Goal: Task Accomplishment & Management: Complete application form

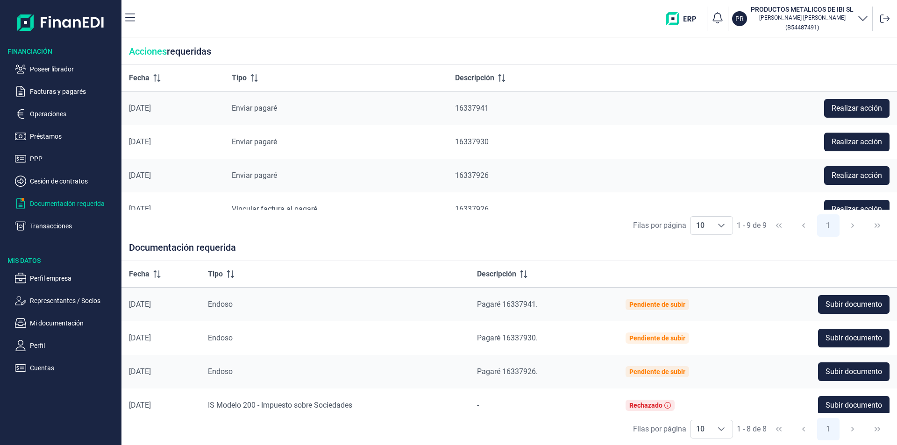
scroll to position [47, 0]
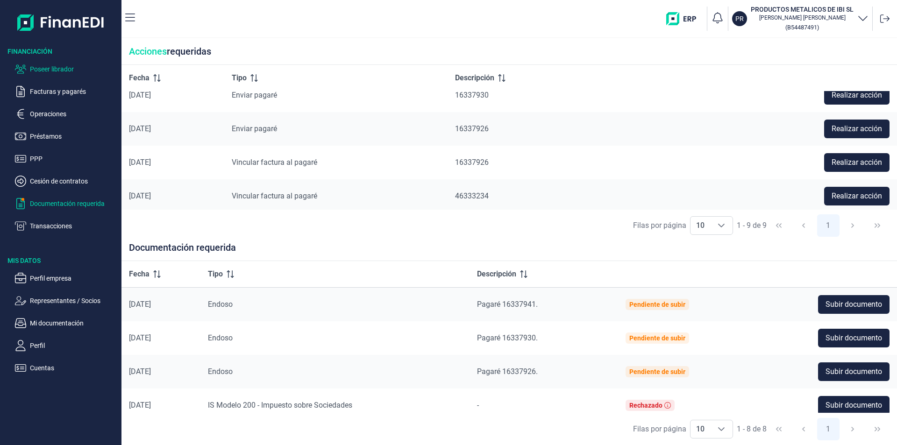
click at [68, 68] on p "Poseer librador" at bounding box center [74, 69] width 88 height 11
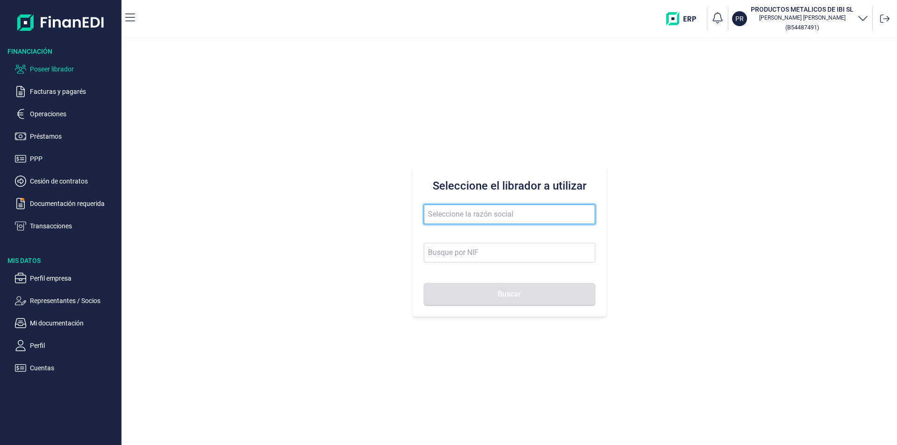
click at [475, 212] on input "text" at bounding box center [509, 215] width 171 height 20
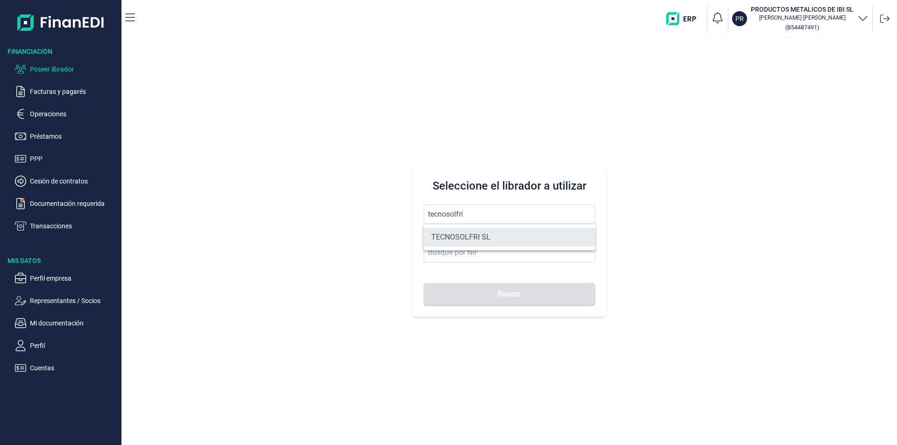
click at [484, 240] on li "TECNOSOLFRI SL" at bounding box center [509, 237] width 171 height 19
type input "TECNOSOLFRI SL"
type input "B83326884"
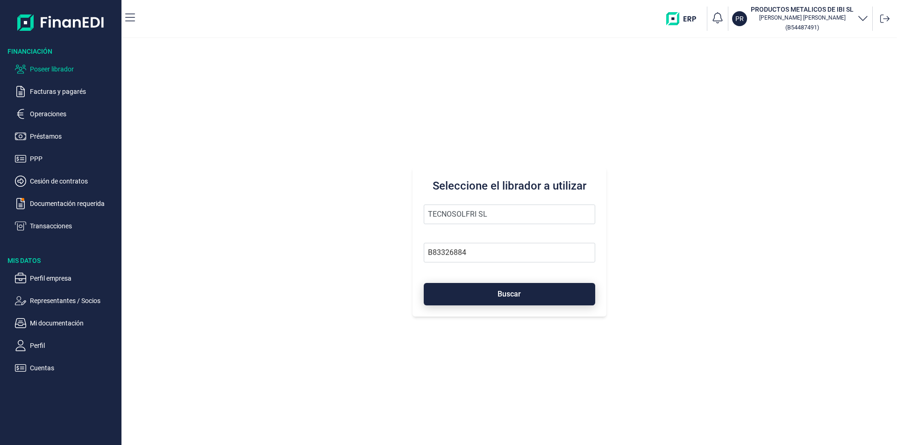
click at [485, 295] on button "Buscar" at bounding box center [509, 294] width 171 height 22
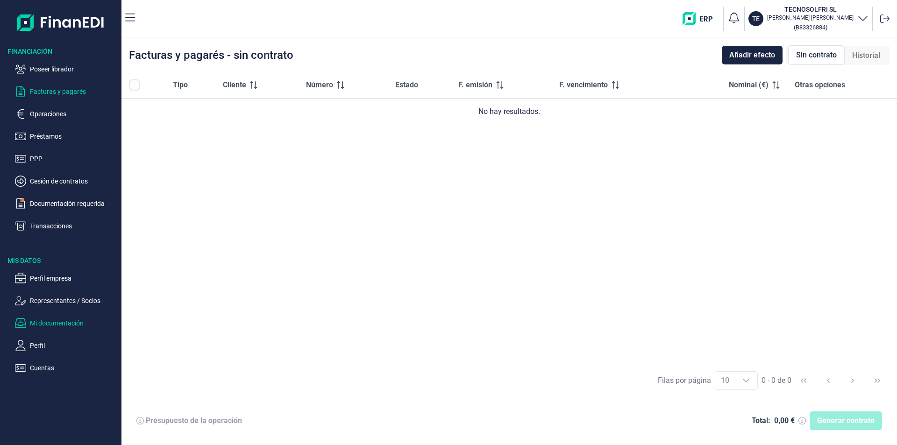
click at [73, 322] on p "Mi documentación" at bounding box center [74, 323] width 88 height 11
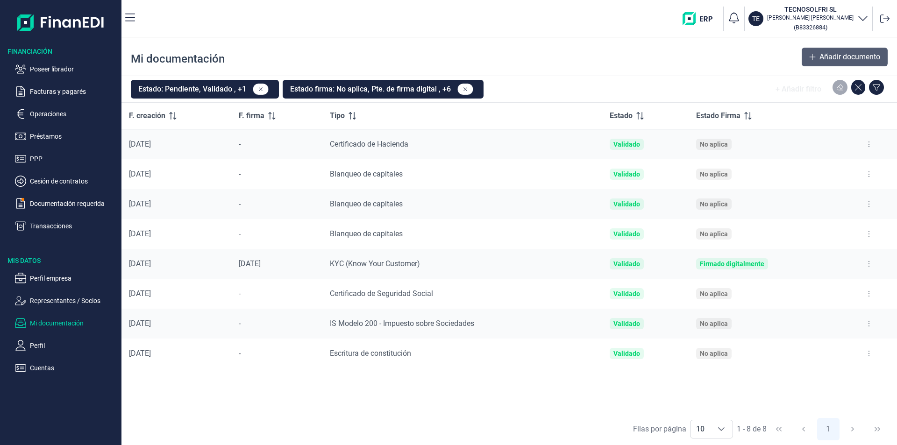
click at [826, 59] on span "Añadir documento" at bounding box center [849, 56] width 61 height 11
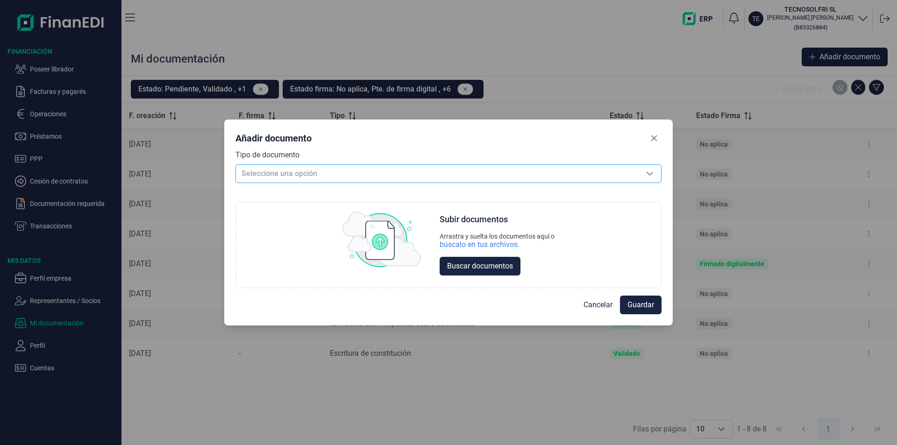
click at [306, 170] on span "Seleccione una opción" at bounding box center [437, 174] width 403 height 18
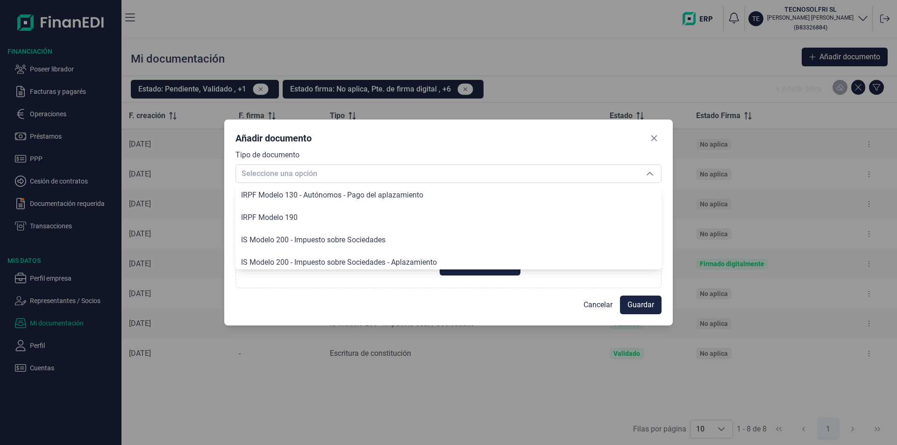
scroll to position [887, 0]
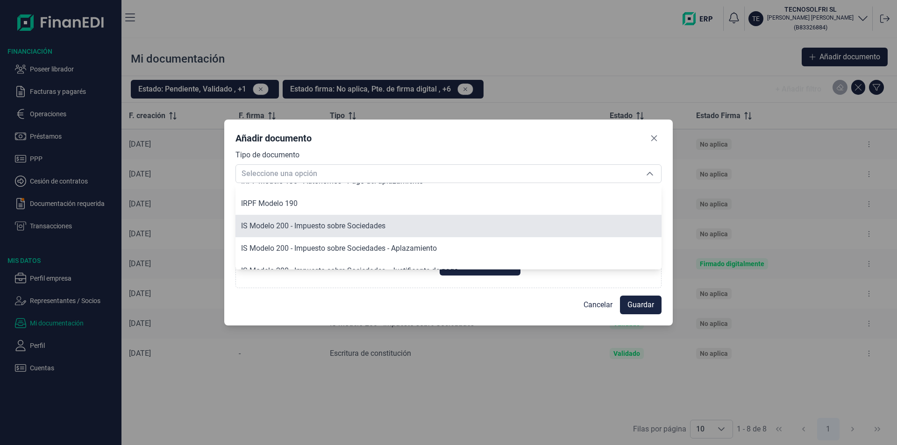
click at [285, 226] on span "IS Modelo 200 - Impuesto sobre Sociedades" at bounding box center [313, 225] width 144 height 9
type input "IS Modelo 200 - Impuesto sobre Sociedades"
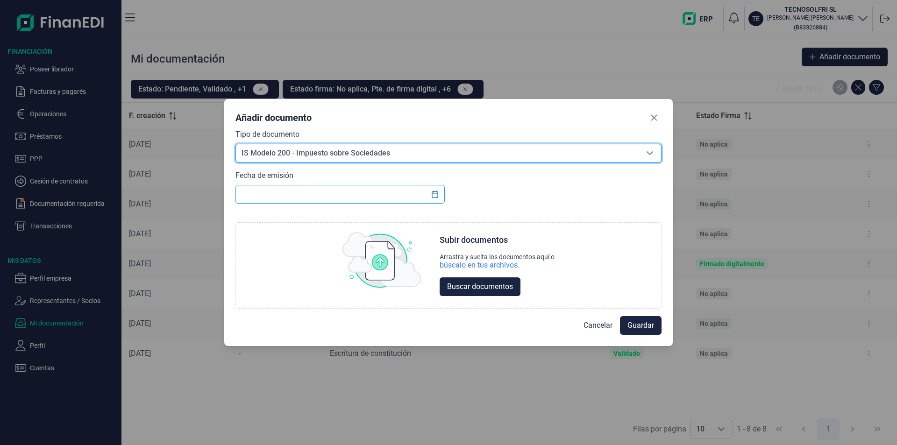
click at [252, 192] on input "text" at bounding box center [339, 194] width 209 height 19
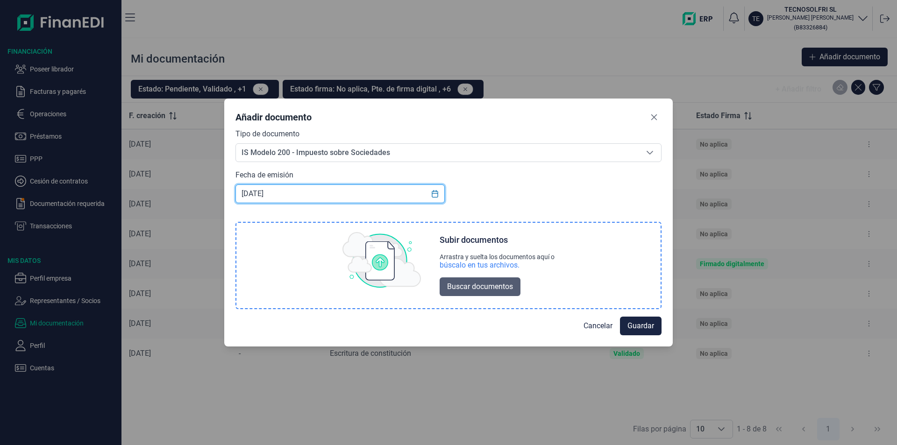
type input "[DATE]"
click at [457, 285] on span "Buscar documentos" at bounding box center [480, 286] width 66 height 11
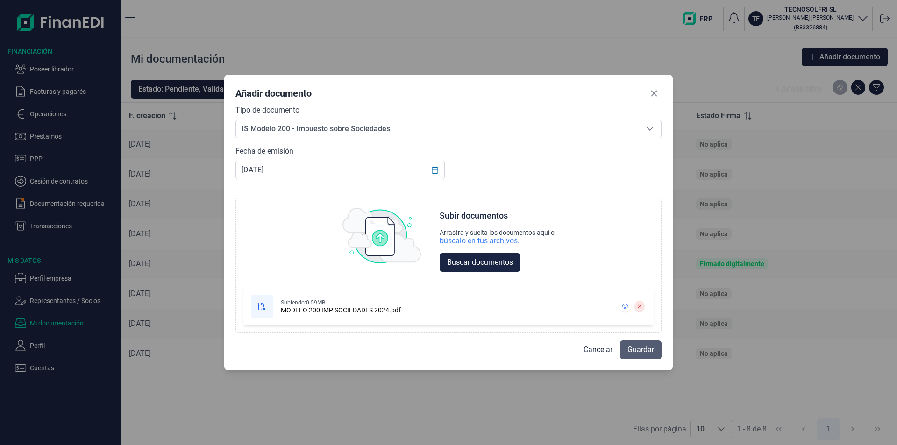
click at [633, 352] on span "Guardar" at bounding box center [640, 349] width 27 height 11
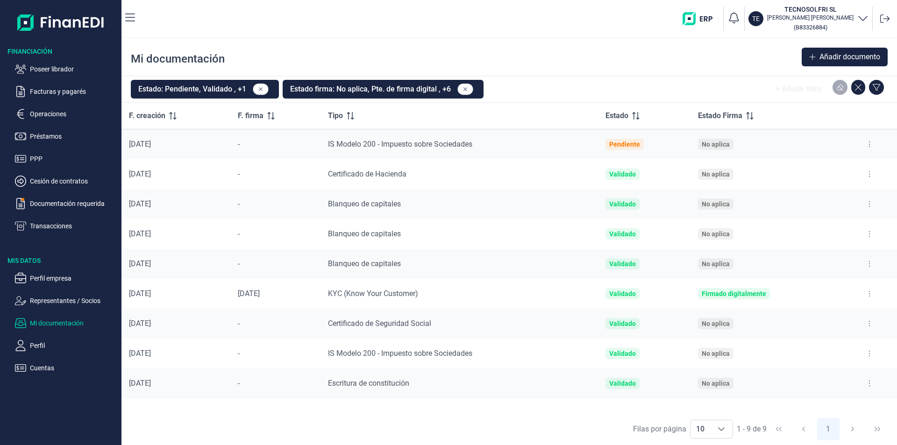
click at [51, 276] on p "Perfil empresa" at bounding box center [74, 278] width 88 height 11
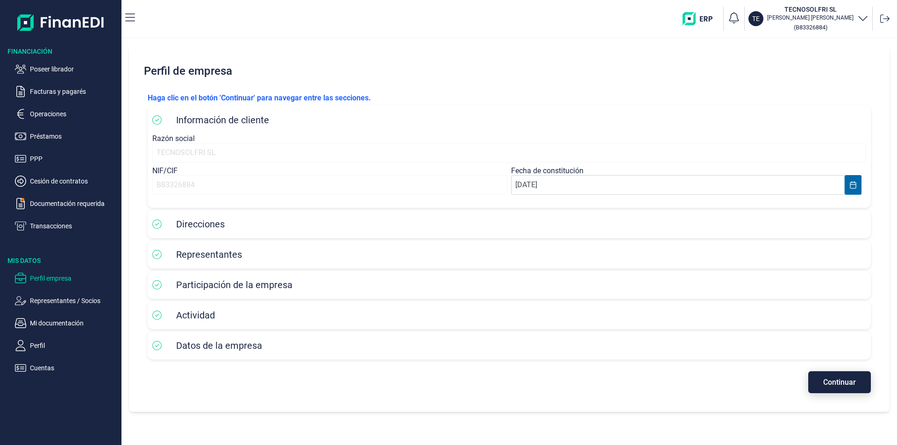
click at [842, 379] on span "Continuar" at bounding box center [839, 382] width 33 height 7
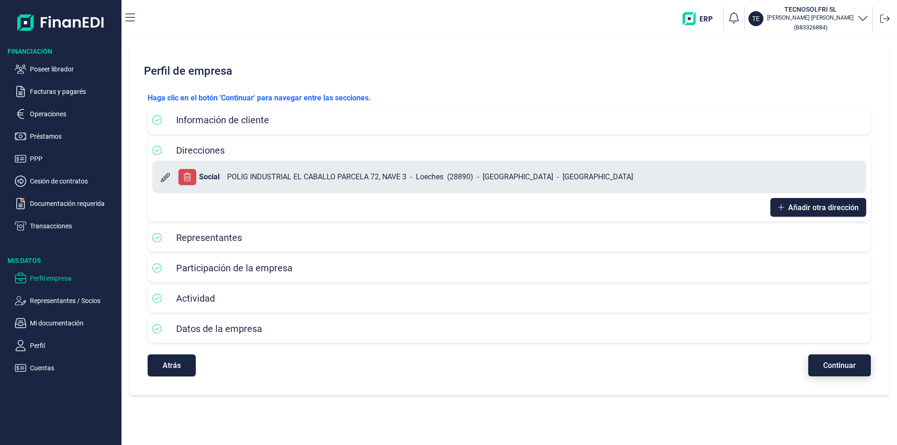
click at [834, 364] on span "Continuar" at bounding box center [839, 365] width 33 height 7
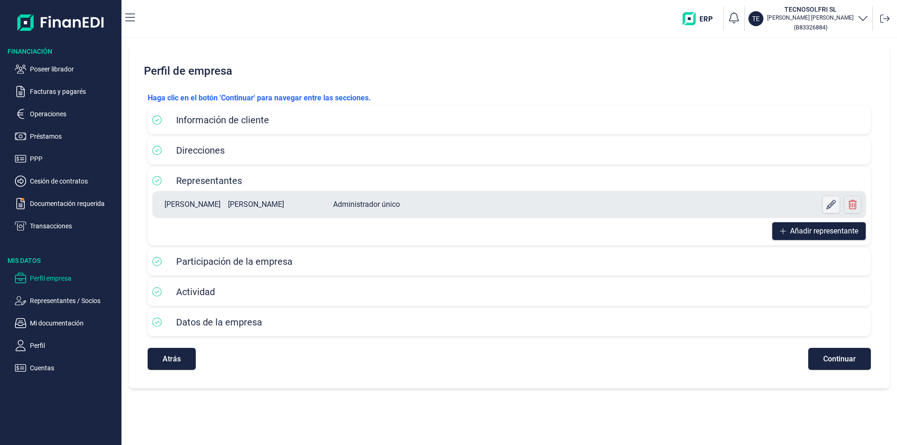
click at [829, 201] on icon at bounding box center [830, 204] width 9 height 9
select select "ES"
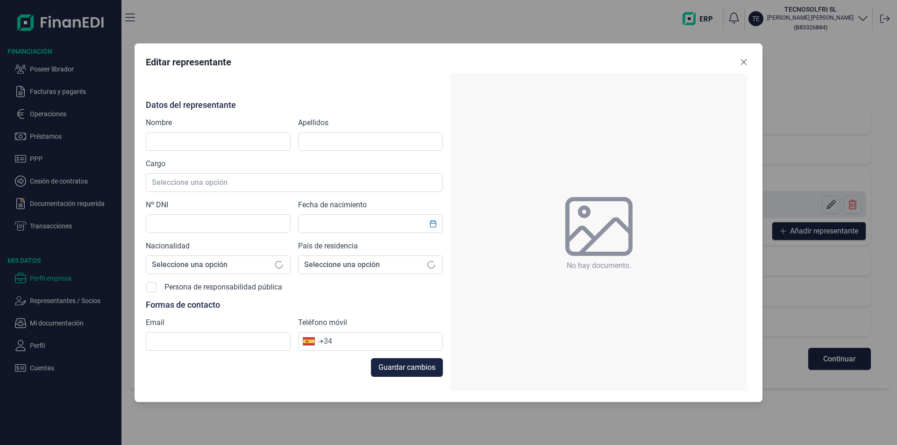
type input "[PERSON_NAME]"
type input "02624870H"
type input "[EMAIL_ADDRESS][DOMAIN_NAME]"
type input "[PHONE_NUMBER]"
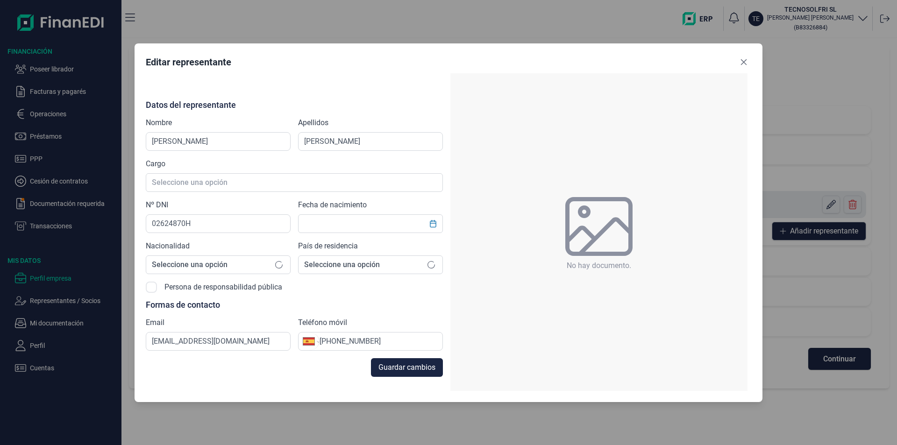
type input "[DATE]"
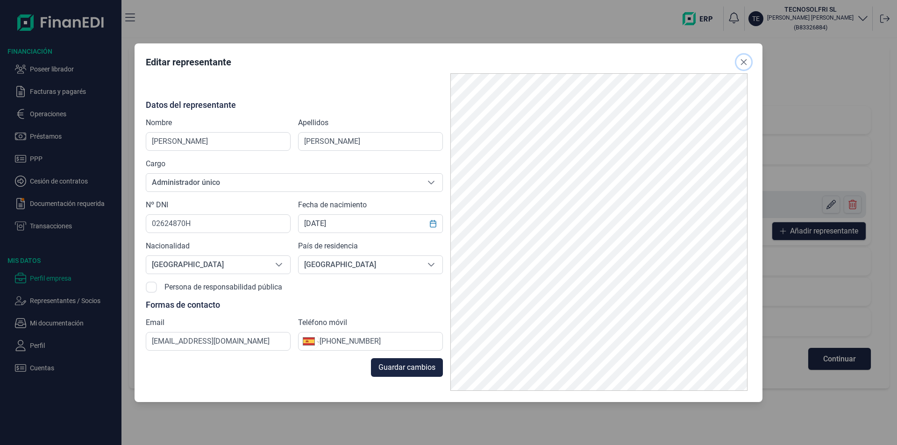
drag, startPoint x: 742, startPoint y: 60, endPoint x: 768, endPoint y: 114, distance: 60.0
click at [742, 60] on icon "Close" at bounding box center [744, 62] width 6 height 6
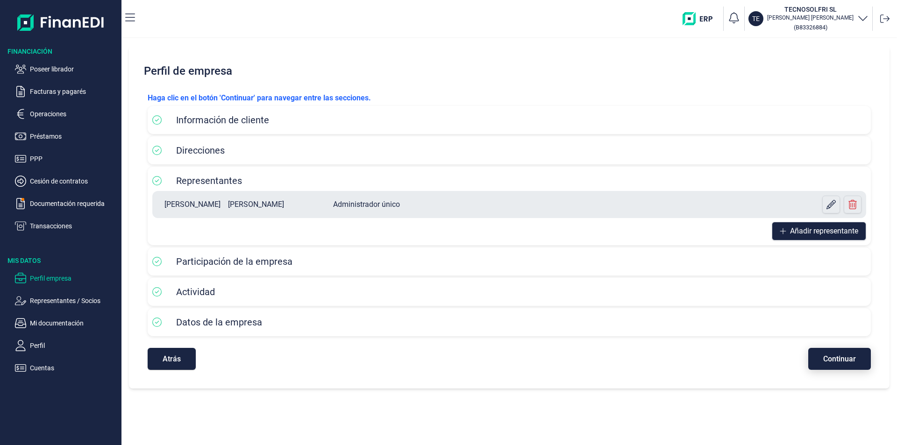
click at [839, 361] on span "Continuar" at bounding box center [839, 358] width 33 height 7
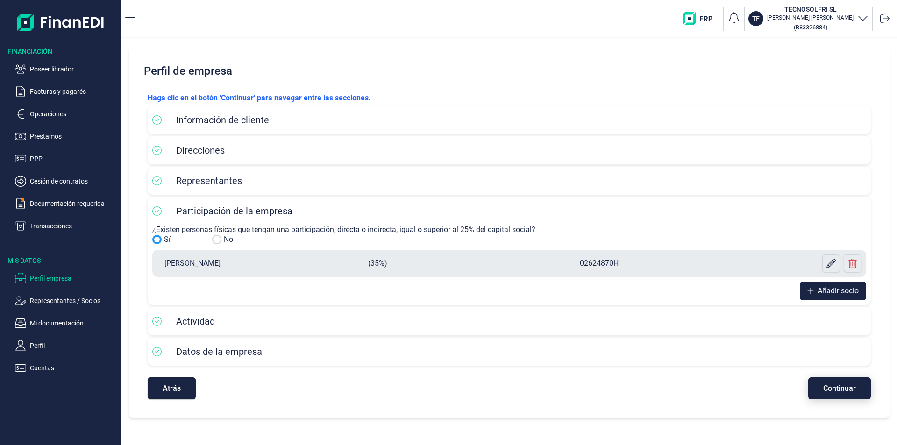
click at [838, 391] on span "Continuar" at bounding box center [839, 388] width 33 height 7
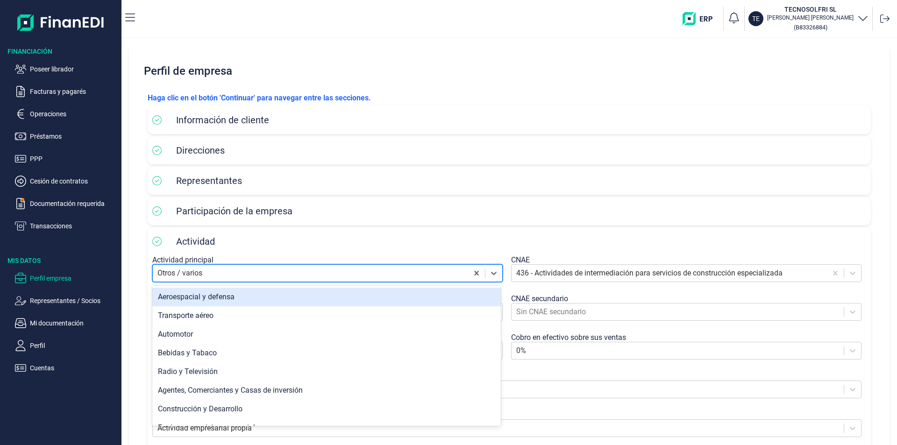
click at [435, 277] on div at bounding box center [310, 273] width 306 height 13
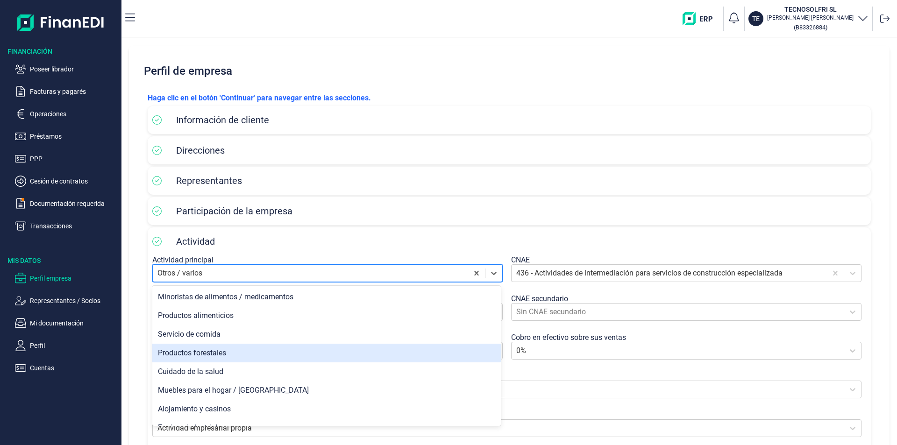
scroll to position [420, 0]
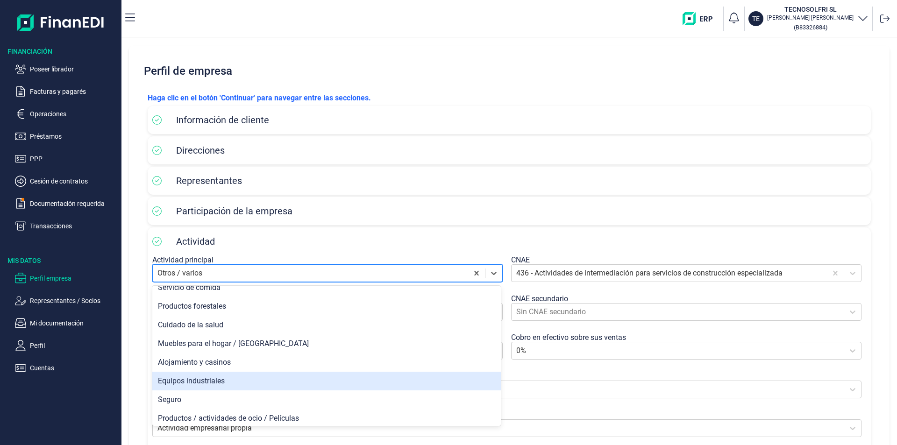
click at [217, 382] on div "Equipos industriales" at bounding box center [326, 381] width 348 height 19
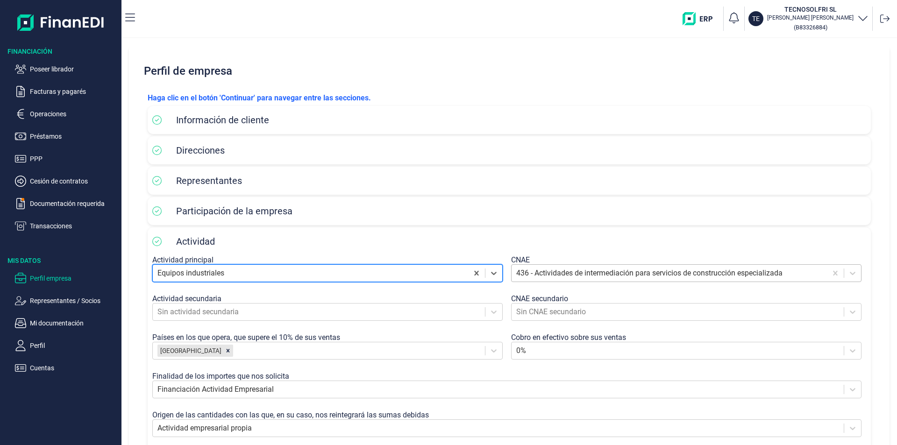
click at [559, 274] on div at bounding box center [669, 273] width 306 height 13
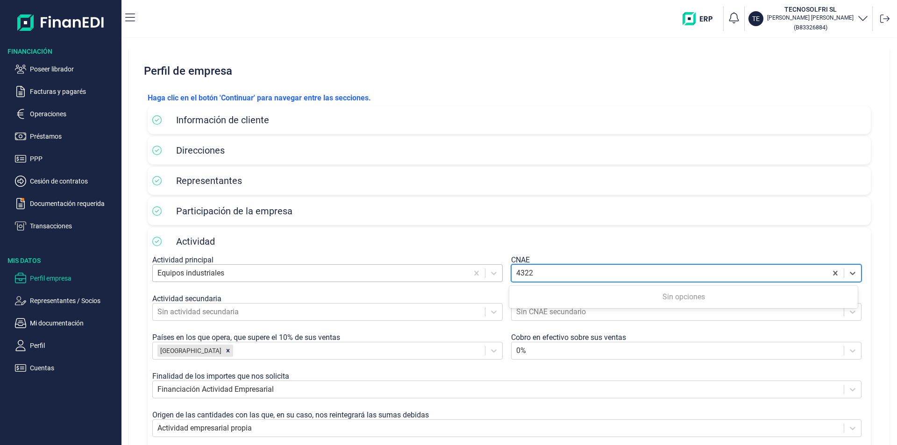
type input "4322"
click at [222, 270] on div at bounding box center [310, 273] width 306 height 13
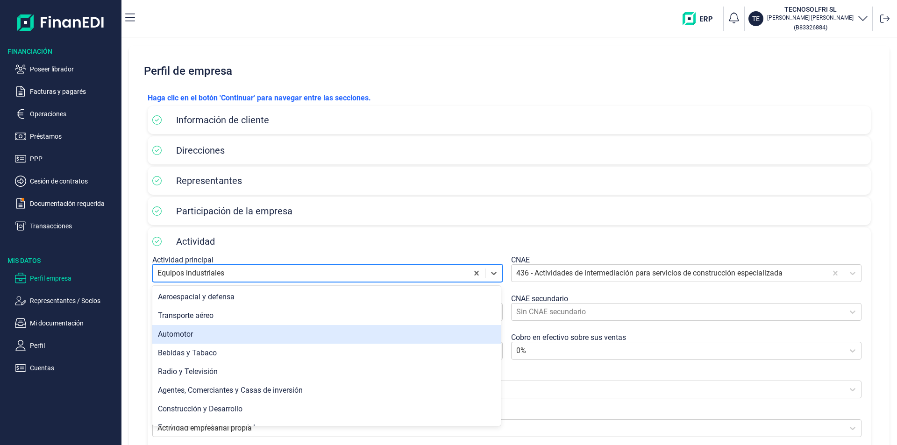
scroll to position [47, 0]
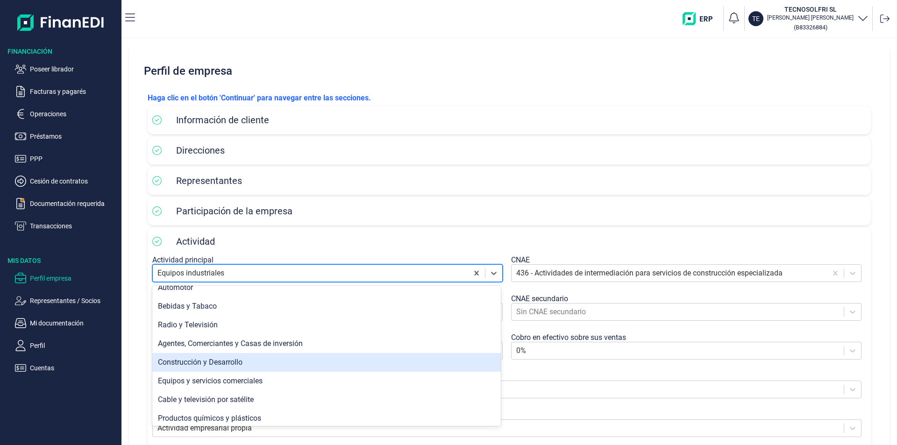
click at [224, 361] on div "Construcción y Desarrollo" at bounding box center [326, 362] width 348 height 19
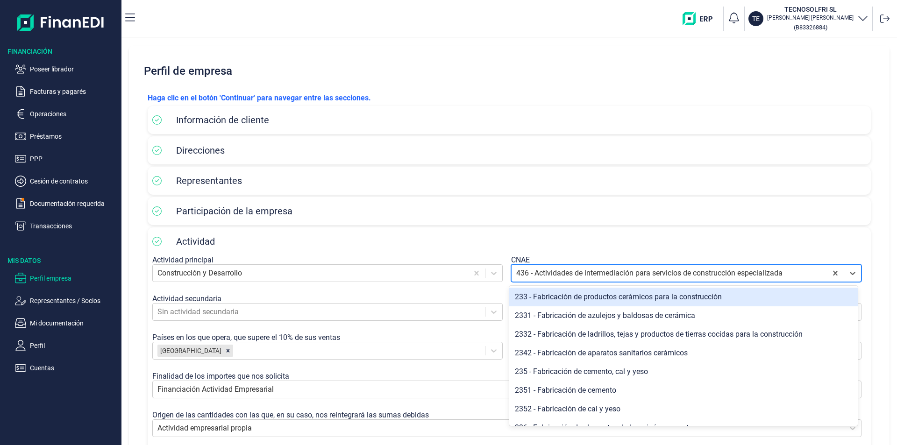
click at [533, 269] on div at bounding box center [669, 273] width 306 height 13
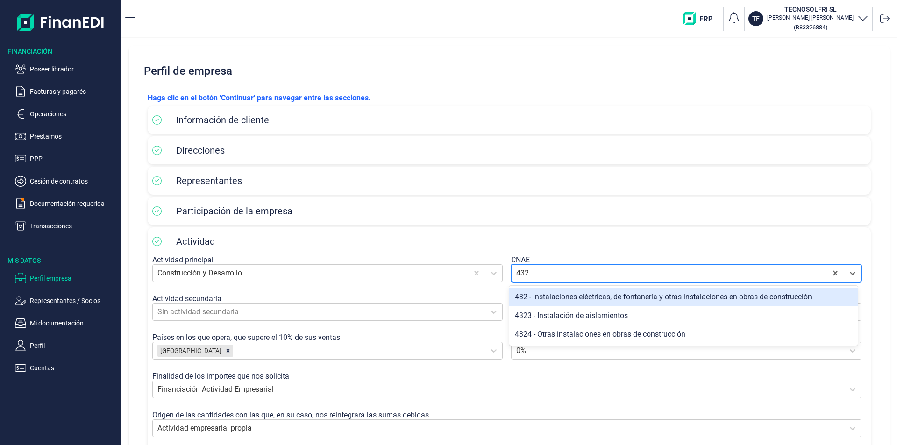
type input "4322"
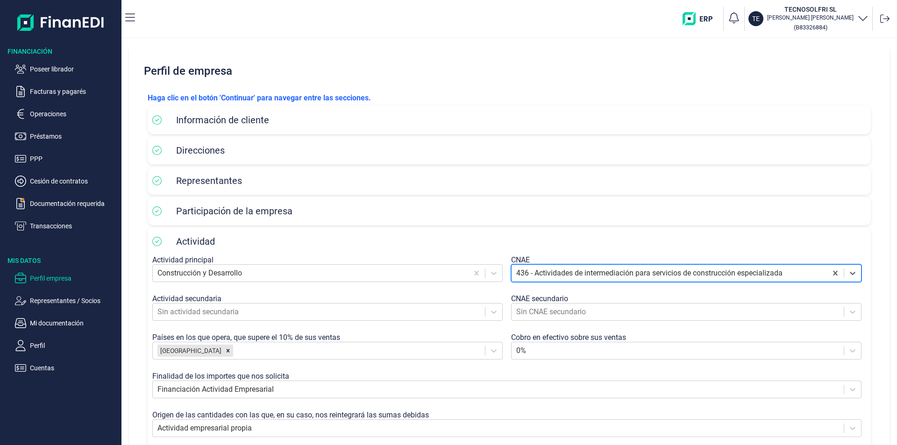
drag, startPoint x: 538, startPoint y: 270, endPoint x: 504, endPoint y: 269, distance: 33.7
click at [504, 269] on div "Actividad principal Construcción y Desarrollo CNAE 436 - Actividades de interme…" at bounding box center [509, 350] width 714 height 190
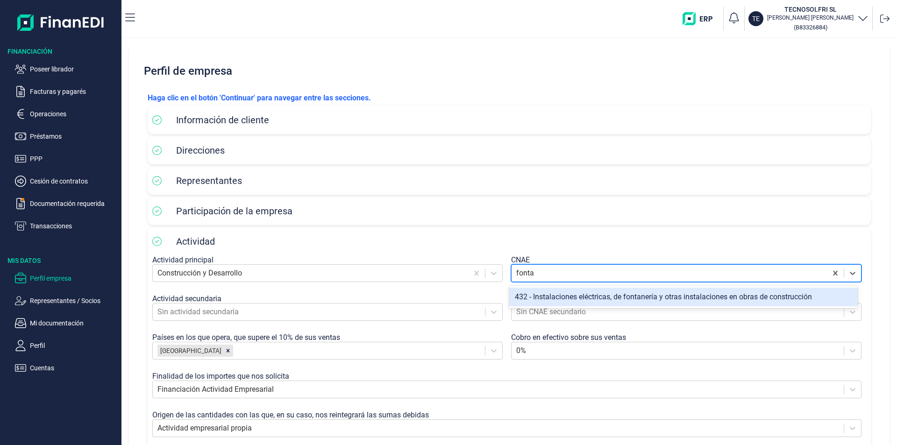
type input "[PERSON_NAME]"
click at [573, 300] on div "432 - Instalaciones eléctricas, de fontanería y otras instalaciones en obras de…" at bounding box center [683, 297] width 348 height 19
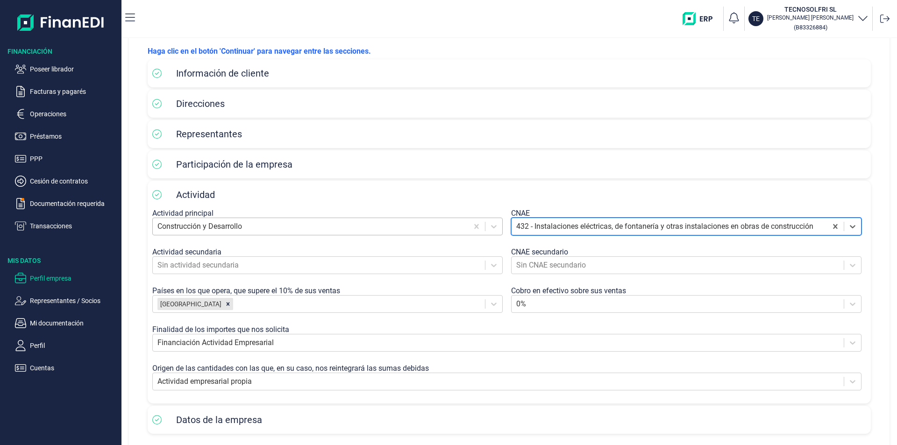
scroll to position [88, 0]
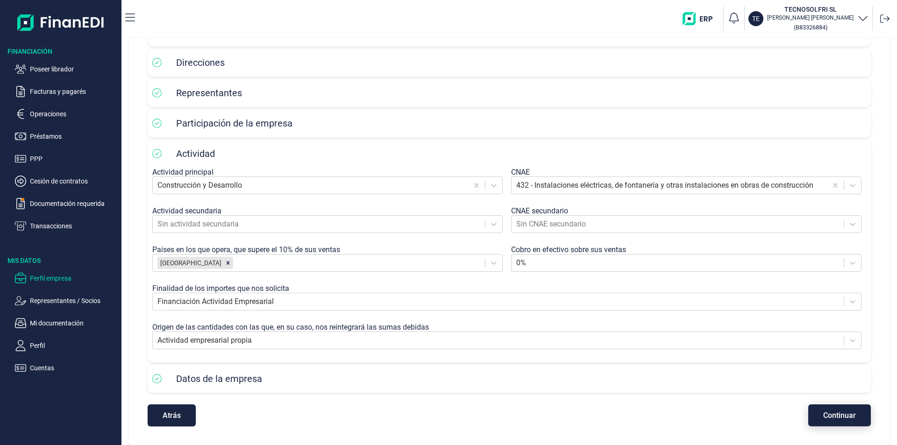
click at [824, 415] on span "Continuar" at bounding box center [839, 415] width 33 height 7
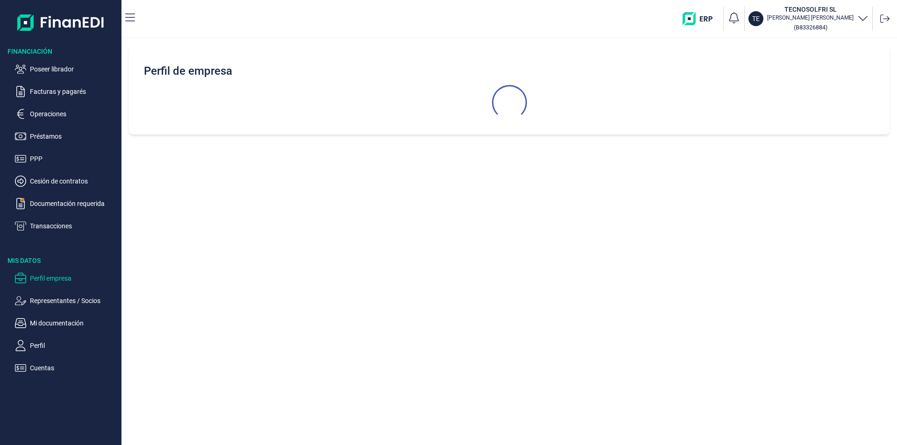
select select "ES"
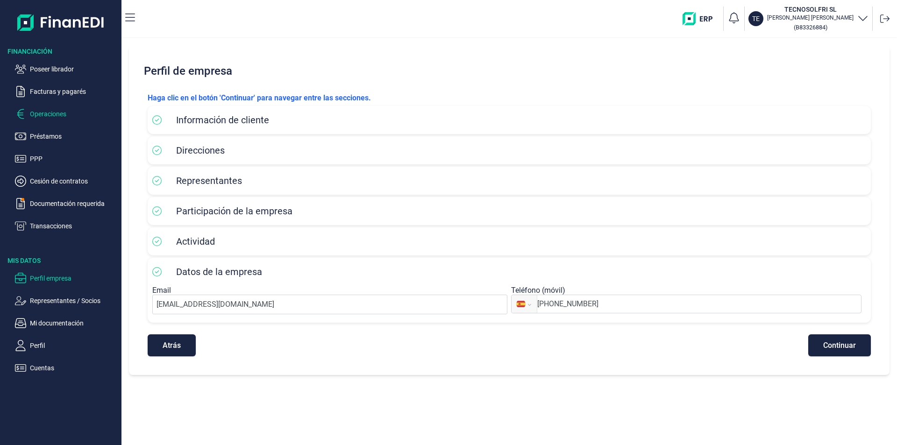
click at [57, 116] on p "Operaciones" at bounding box center [74, 113] width 88 height 11
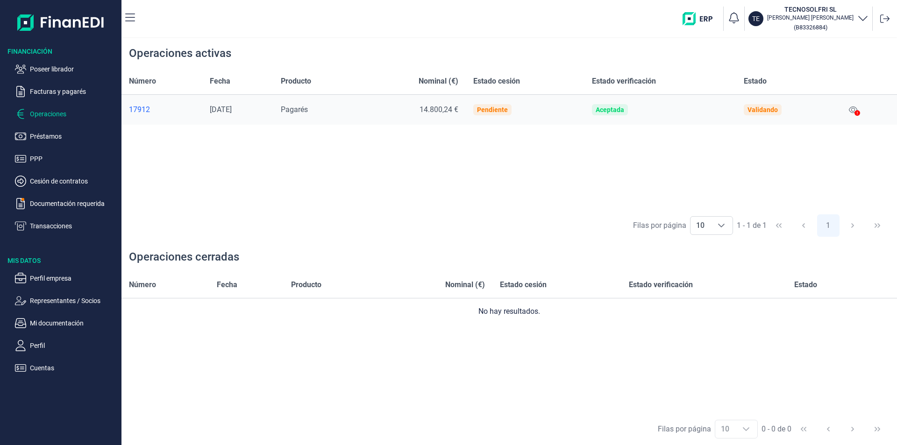
click at [857, 109] on div at bounding box center [857, 113] width 6 height 11
click at [854, 109] on icon at bounding box center [853, 109] width 8 height 7
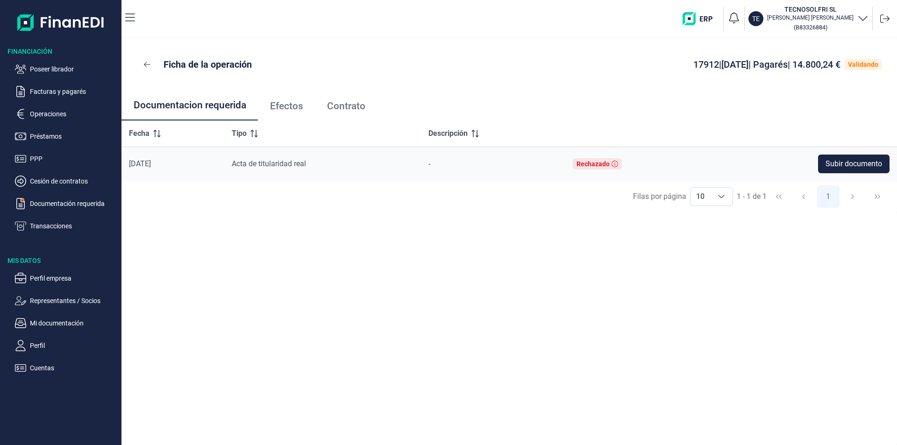
click at [301, 105] on span "Efectos" at bounding box center [286, 106] width 33 height 10
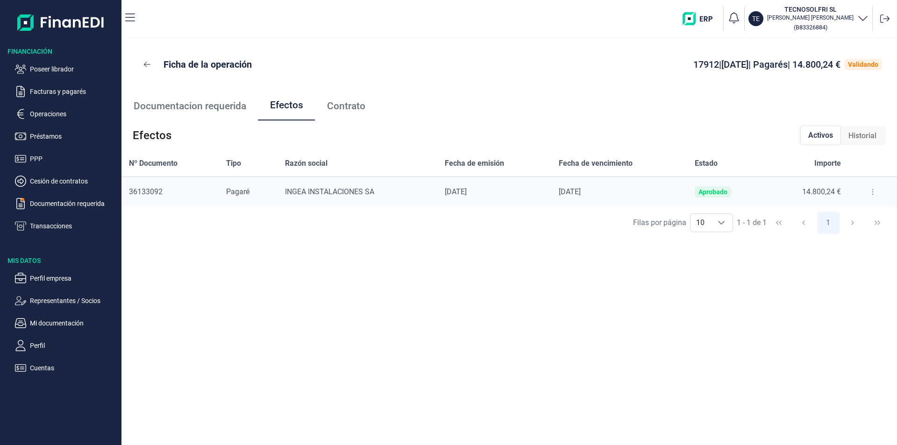
click at [871, 193] on button at bounding box center [872, 191] width 17 height 15
click at [845, 217] on span "Detalles efecto" at bounding box center [841, 215] width 42 height 9
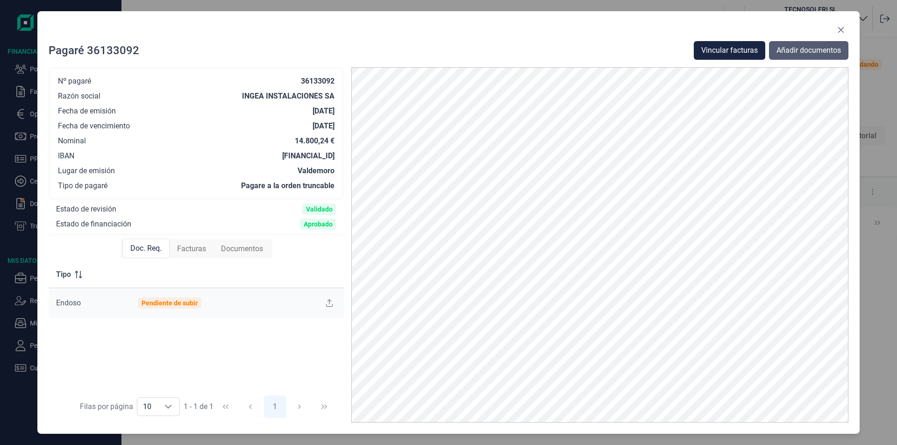
click at [795, 53] on span "Añadir documentos" at bounding box center [808, 50] width 64 height 11
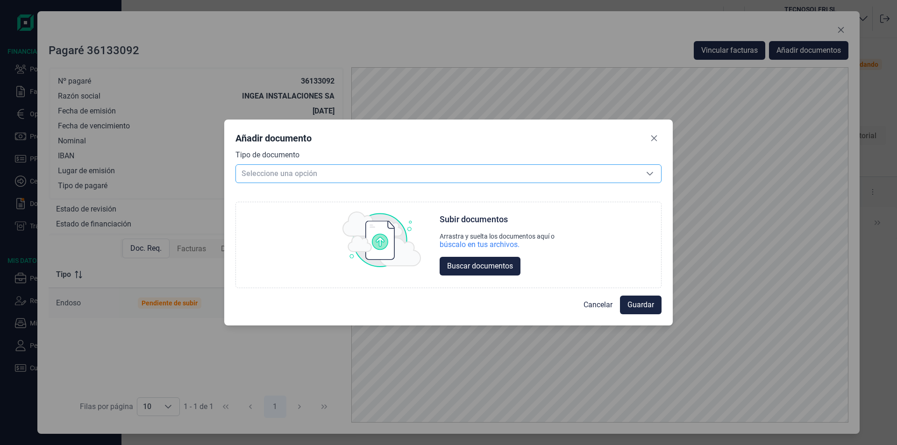
click at [312, 172] on span "Seleccione una opción" at bounding box center [437, 174] width 403 height 18
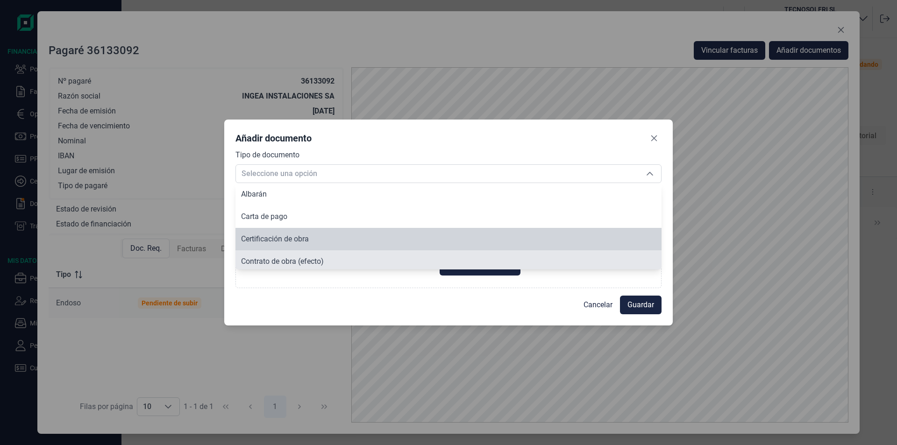
scroll to position [3, 0]
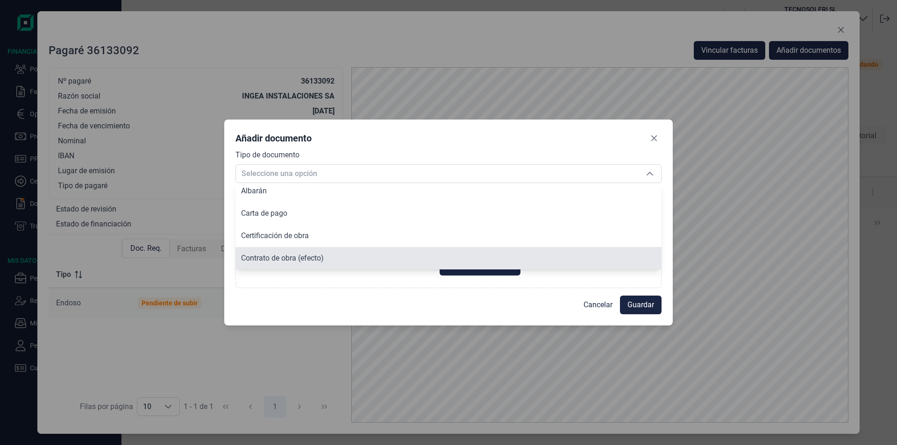
click at [282, 259] on span "Contrato de obra (efecto)" at bounding box center [282, 258] width 83 height 9
type input "Contrato de obra (efecto)"
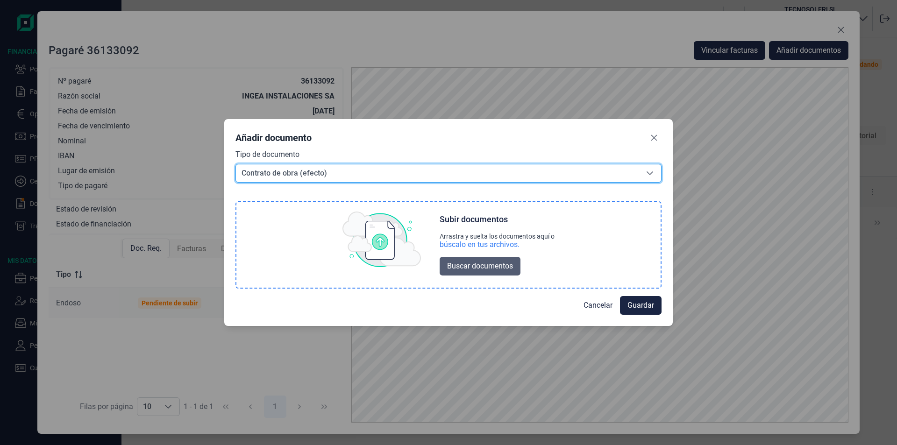
click at [472, 265] on span "Buscar documentos" at bounding box center [480, 266] width 66 height 11
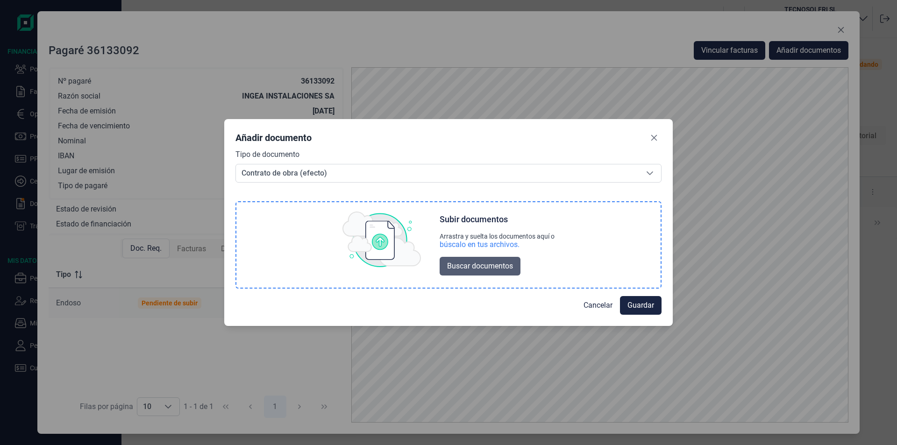
click at [479, 262] on span "Buscar documentos" at bounding box center [480, 266] width 66 height 11
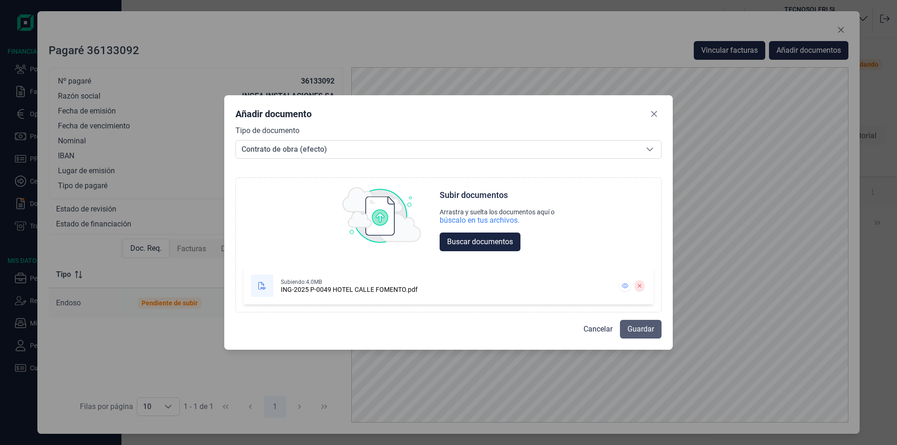
click at [648, 333] on span "Guardar" at bounding box center [640, 329] width 27 height 11
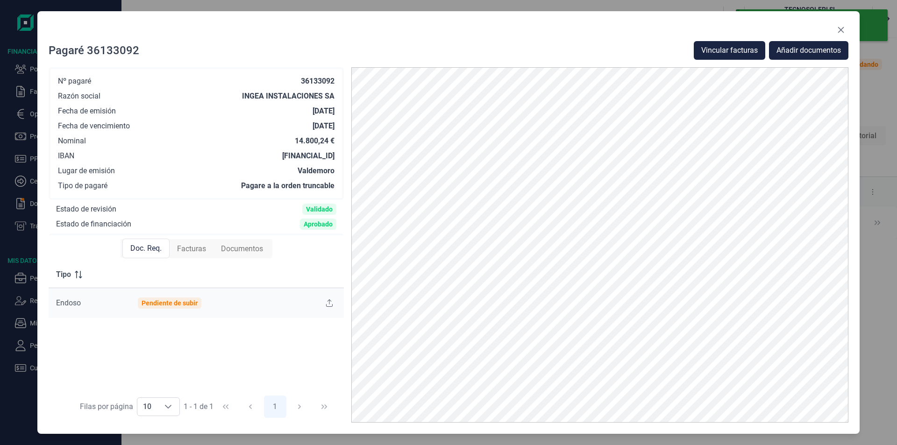
click at [234, 251] on span "Documentos" at bounding box center [242, 248] width 42 height 11
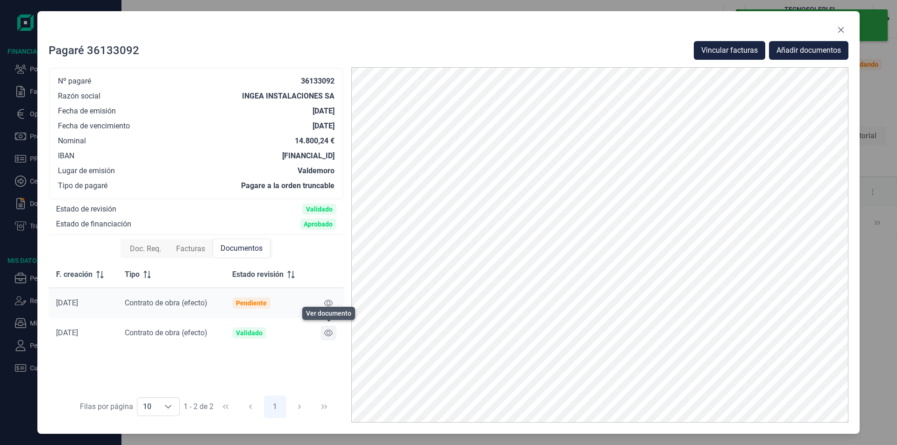
click at [328, 332] on icon at bounding box center [328, 332] width 8 height 7
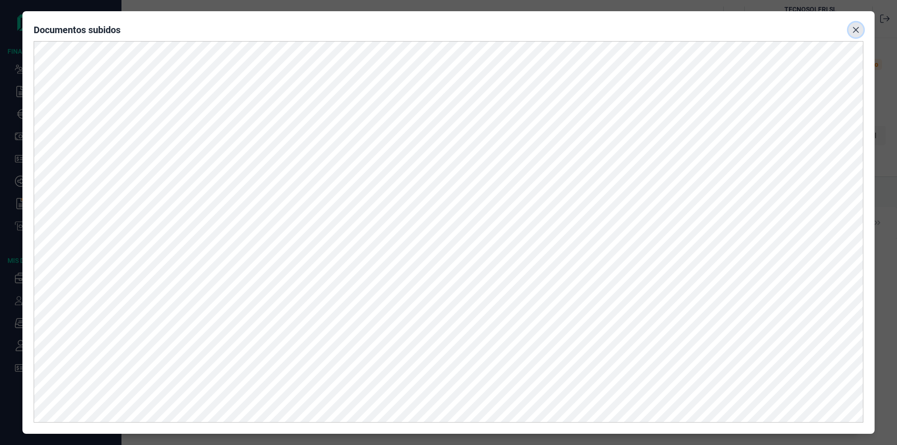
click at [855, 28] on icon "Close" at bounding box center [855, 29] width 7 height 7
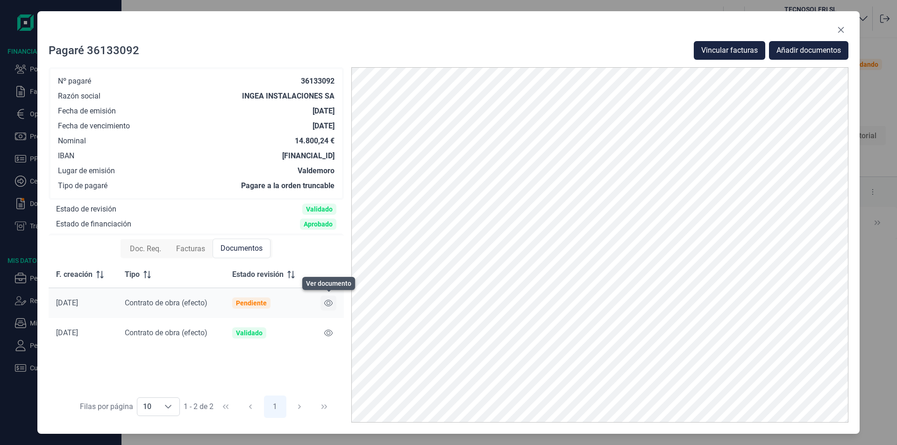
click at [328, 302] on icon at bounding box center [328, 302] width 8 height 7
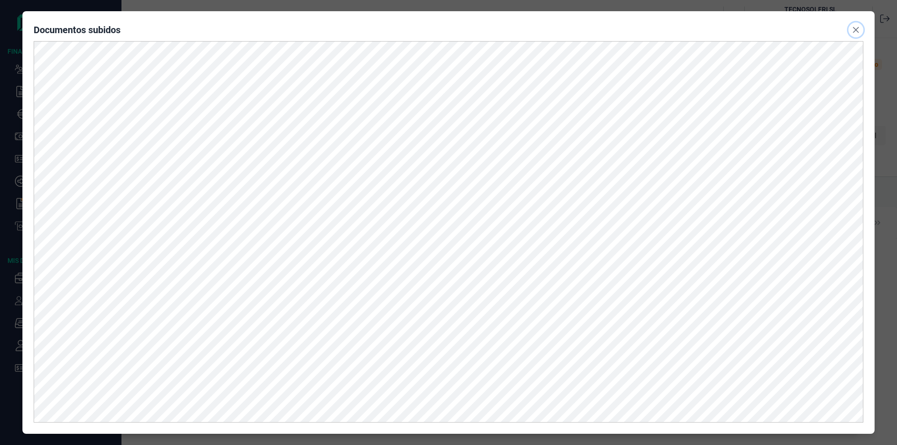
drag, startPoint x: 857, startPoint y: 25, endPoint x: 819, endPoint y: 35, distance: 39.5
click at [857, 26] on button "Close" at bounding box center [855, 29] width 15 height 15
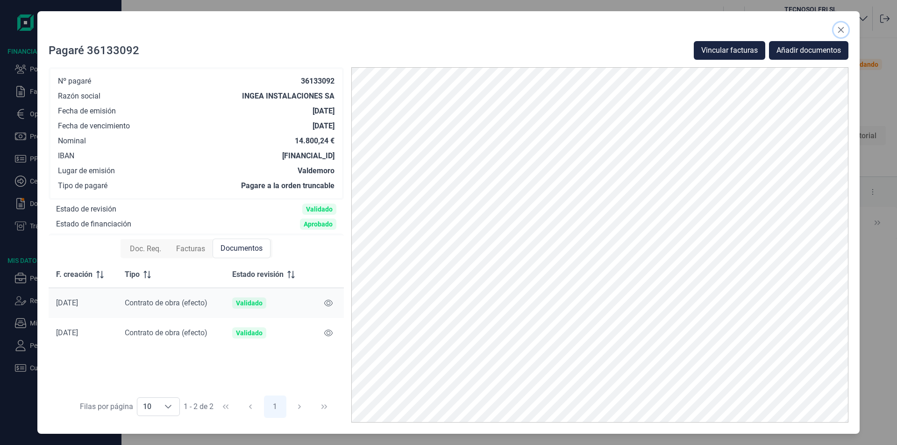
drag, startPoint x: 844, startPoint y: 28, endPoint x: 554, endPoint y: 112, distance: 302.1
click at [844, 28] on button "Close" at bounding box center [840, 29] width 15 height 15
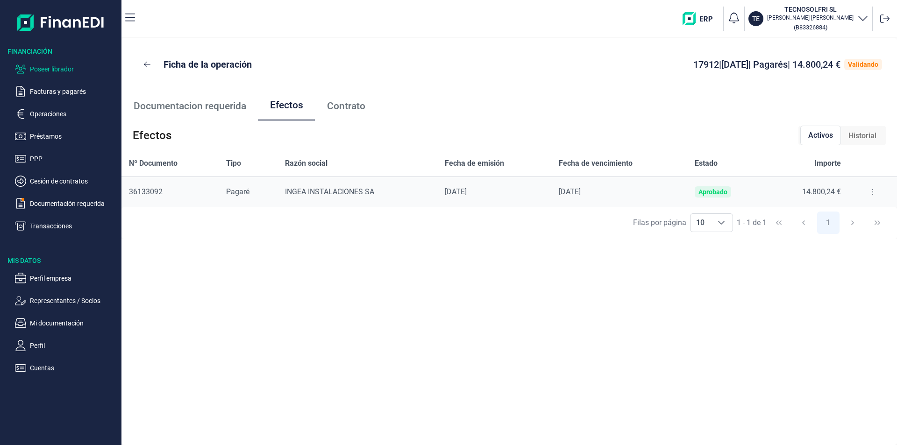
click at [53, 68] on p "Poseer librador" at bounding box center [74, 69] width 88 height 11
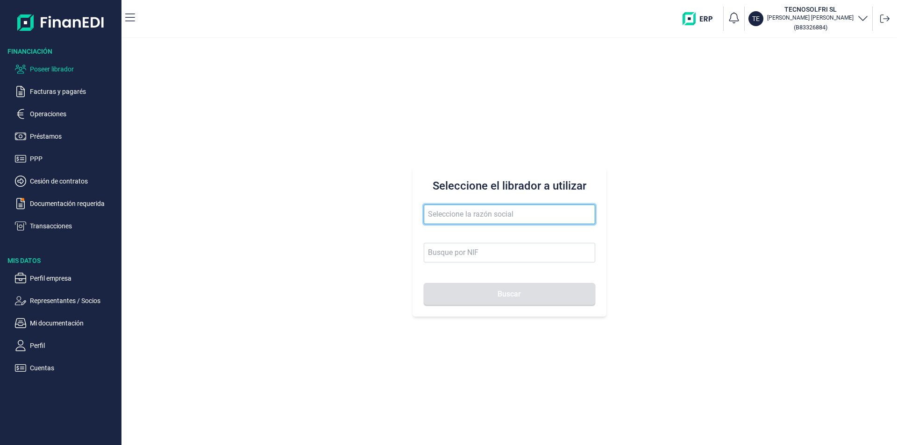
click at [443, 213] on input "text" at bounding box center [509, 215] width 171 height 20
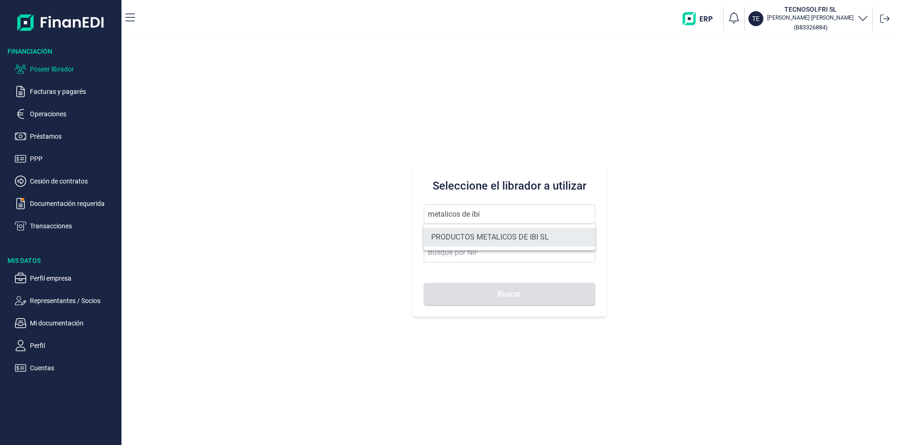
click at [485, 233] on li "PRODUCTOS METALICOS DE IBI SL" at bounding box center [509, 237] width 171 height 19
type input "PRODUCTOS METALICOS DE IBI SL"
type input "B54487491"
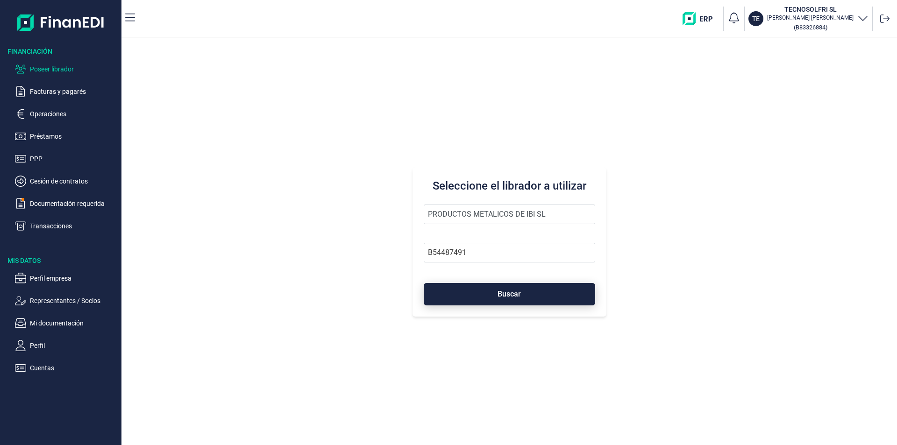
click at [520, 297] on span "Buscar" at bounding box center [508, 293] width 23 height 7
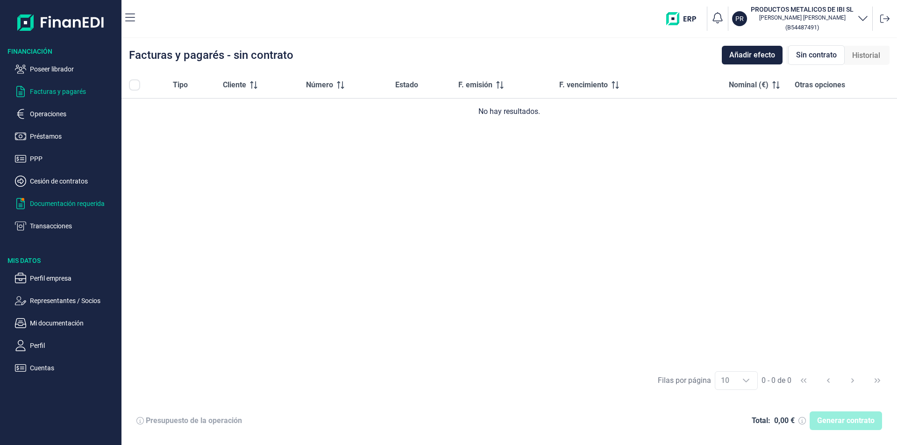
click at [67, 205] on p "Documentación requerida" at bounding box center [74, 203] width 88 height 11
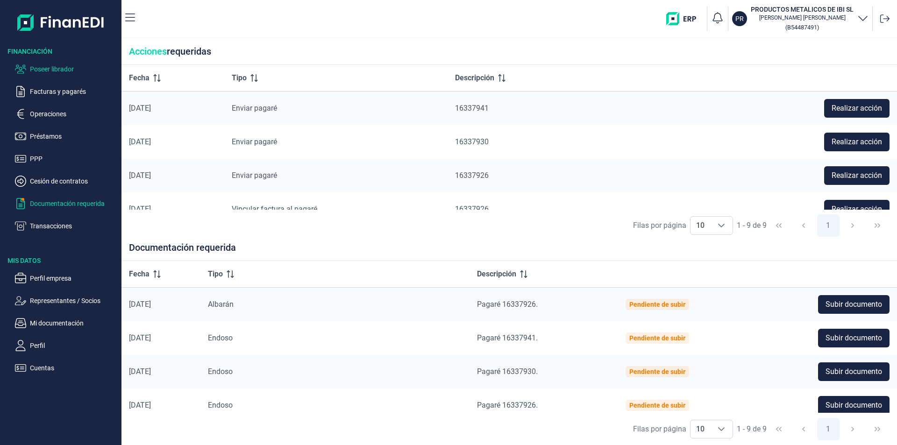
click at [71, 71] on p "Poseer librador" at bounding box center [74, 69] width 88 height 11
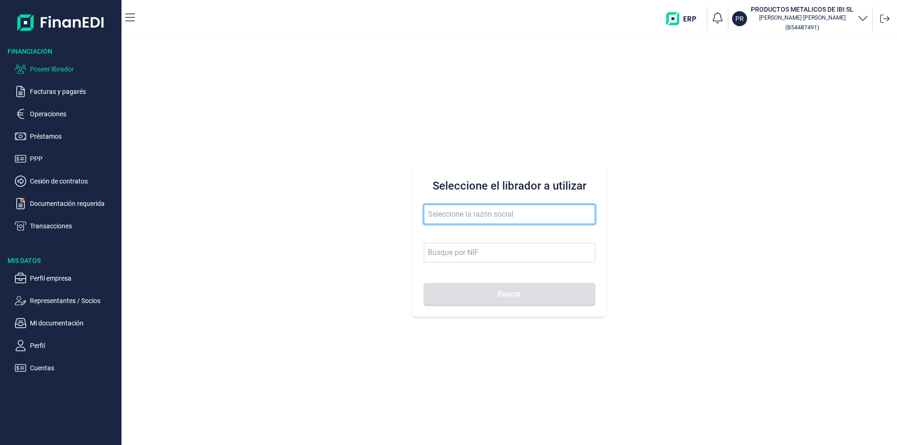
click at [435, 212] on input "text" at bounding box center [509, 215] width 171 height 20
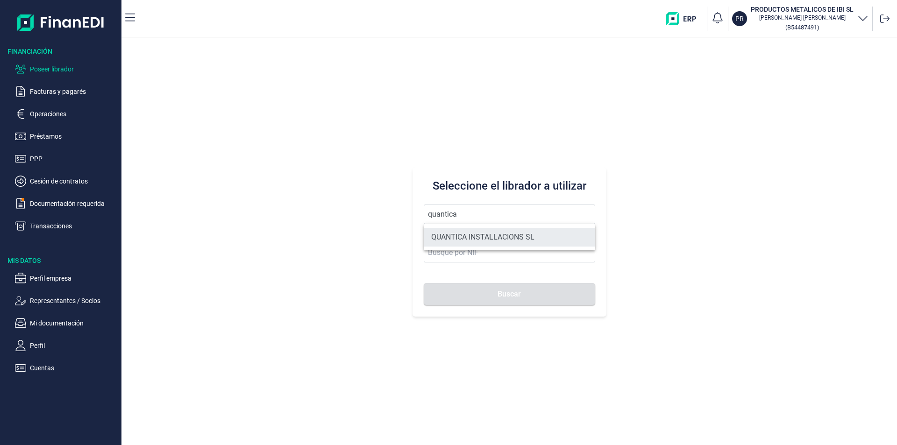
click at [515, 234] on li "QUANTICA INSTALLACIONS SL" at bounding box center [509, 237] width 171 height 19
type input "QUANTICA INSTALLACIONS SL"
type input "B67423871"
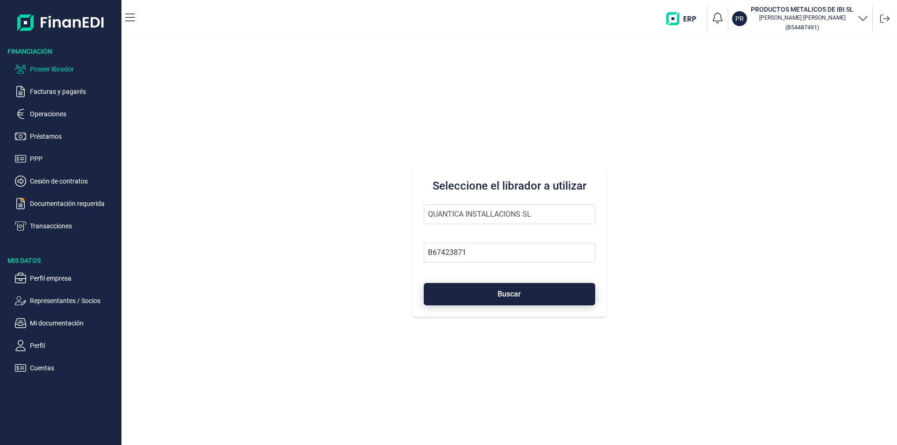
click at [510, 292] on span "Buscar" at bounding box center [508, 293] width 23 height 7
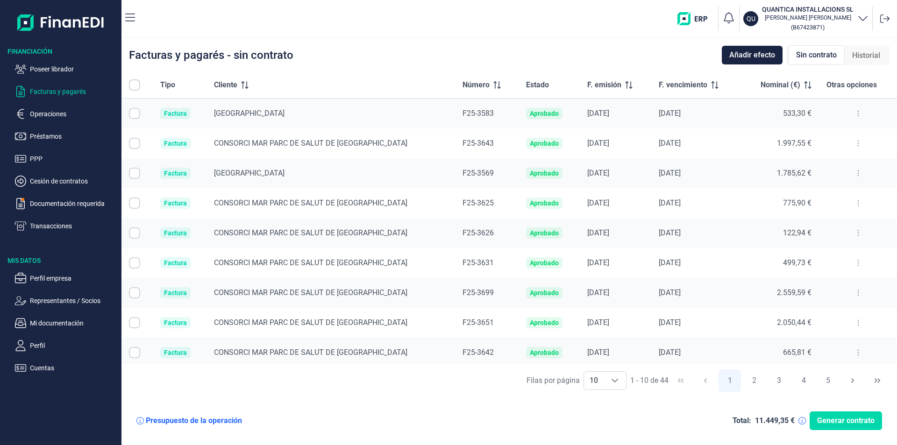
checkbox input "true"
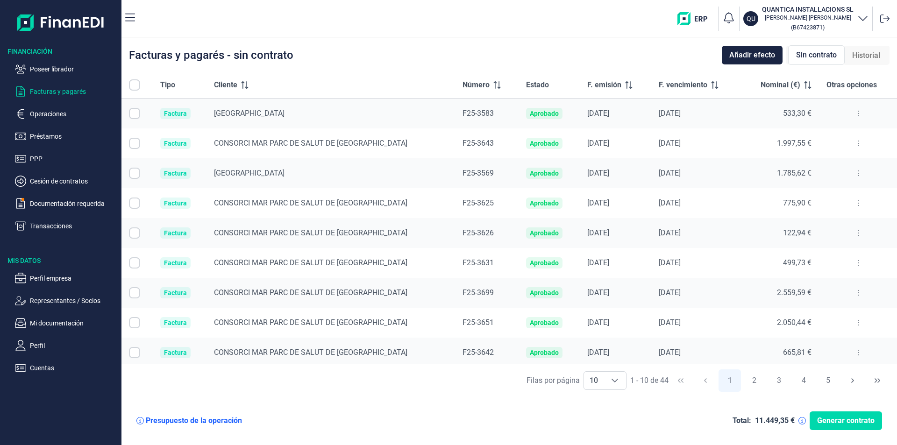
checkbox input "true"
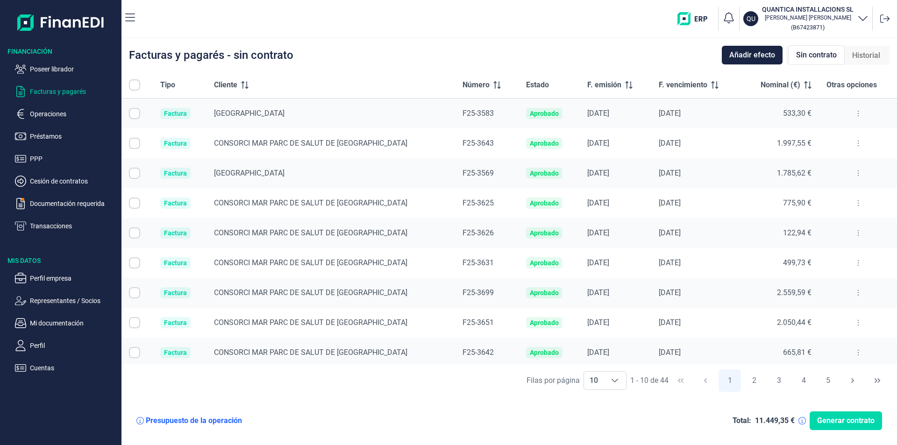
checkbox input "true"
click at [65, 70] on p "Poseer librador" at bounding box center [74, 69] width 88 height 11
